Goal: Task Accomplishment & Management: Complete application form

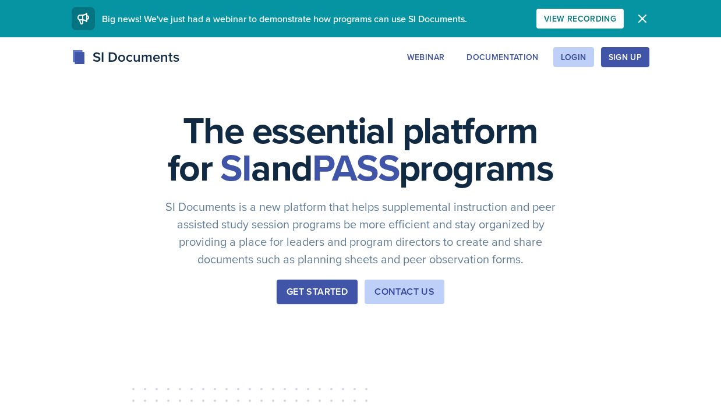
click at [98, 65] on div "SI Documents" at bounding box center [126, 57] width 108 height 21
click at [67, 62] on div "SI Documents Webinar Documentation Login Sign Up Sign Up Login Documentation We…" at bounding box center [360, 57] width 597 height 21
click at [575, 58] on div "Login" at bounding box center [574, 56] width 26 height 9
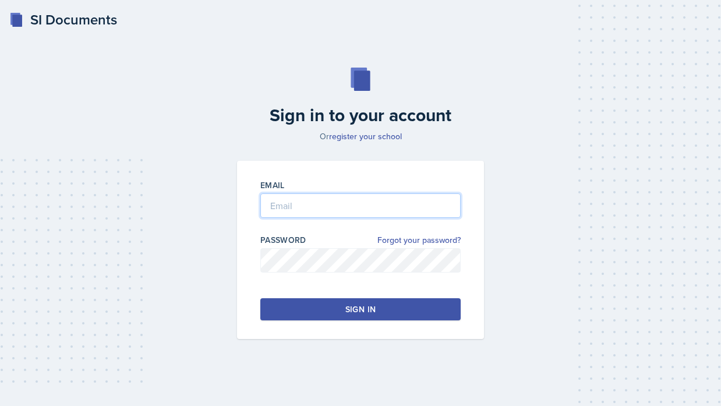
click at [295, 204] on input "email" at bounding box center [360, 205] width 200 height 24
type input "[PERSON_NAME][EMAIL_ADDRESS][PERSON_NAME][DOMAIN_NAME]"
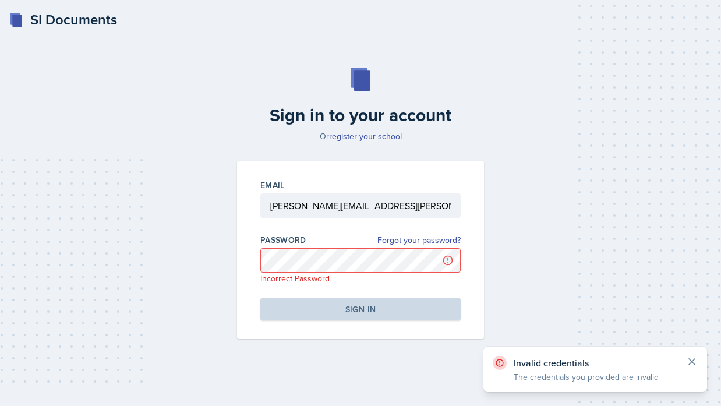
click at [696, 358] on icon at bounding box center [692, 362] width 12 height 12
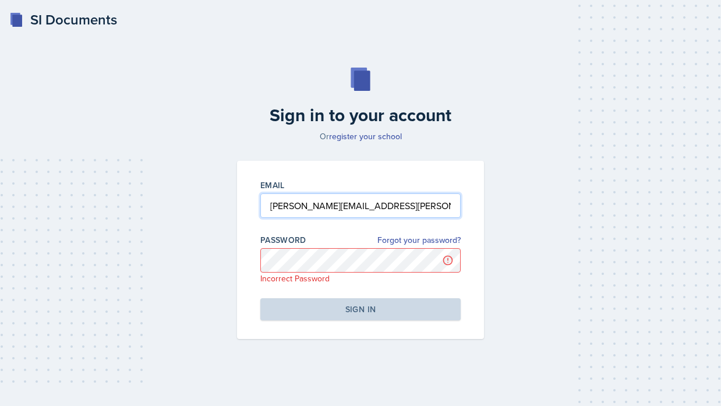
click at [397, 209] on input "[PERSON_NAME][EMAIL_ADDRESS][PERSON_NAME][DOMAIN_NAME]" at bounding box center [360, 205] width 200 height 24
